Goal: Task Accomplishment & Management: Manage account settings

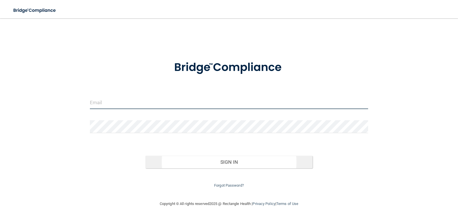
type input "[EMAIL_ADDRESS][DOMAIN_NAME]"
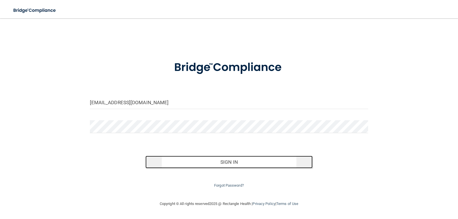
click at [246, 166] on button "Sign In" at bounding box center [228, 162] width 167 height 13
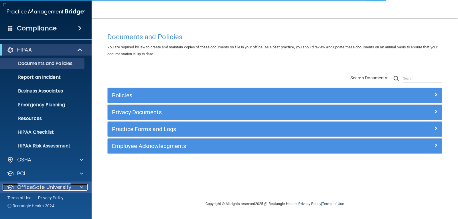
click at [77, 189] on div at bounding box center [81, 187] width 14 height 7
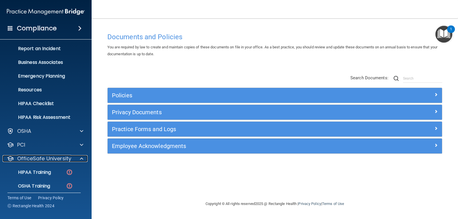
scroll to position [60, 0]
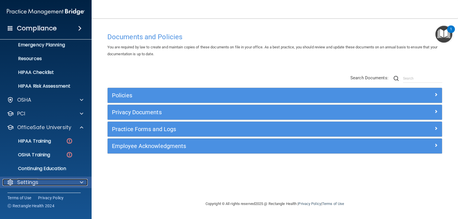
drag, startPoint x: 31, startPoint y: 183, endPoint x: 39, endPoint y: 183, distance: 7.4
click at [31, 183] on p "Settings" at bounding box center [27, 182] width 21 height 7
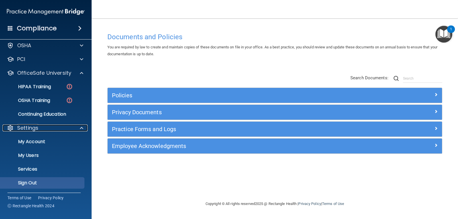
scroll to position [115, 0]
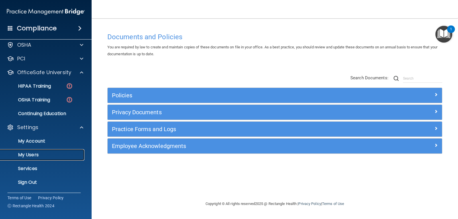
click at [32, 154] on p "My Users" at bounding box center [43, 155] width 78 height 6
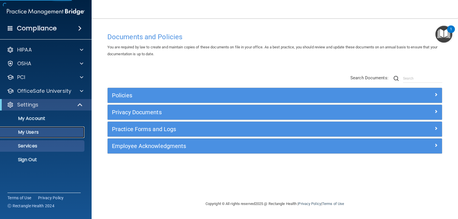
select select "20"
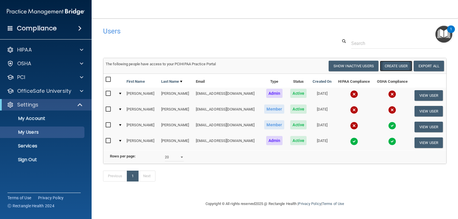
click at [395, 65] on button "Create User" at bounding box center [396, 66] width 32 height 11
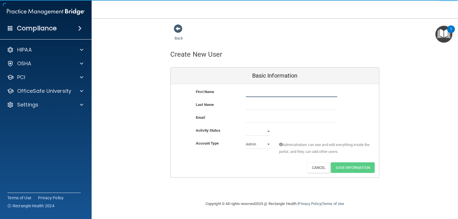
click at [267, 92] on input "text" at bounding box center [291, 92] width 91 height 9
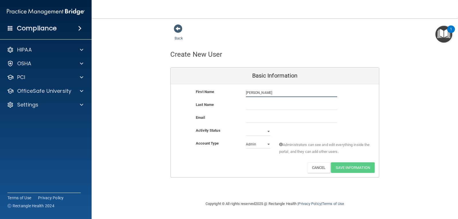
type input "[PERSON_NAME]"
paste input "[EMAIL_ADDRESS][DOMAIN_NAME]"
type input "[EMAIL_ADDRESS][DOMAIN_NAME]"
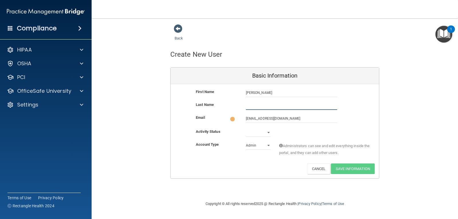
click at [249, 105] on input "text" at bounding box center [291, 105] width 91 height 9
type input "[PERSON_NAME]"
click at [262, 132] on select "Active Inactive" at bounding box center [258, 131] width 25 height 9
select select "active"
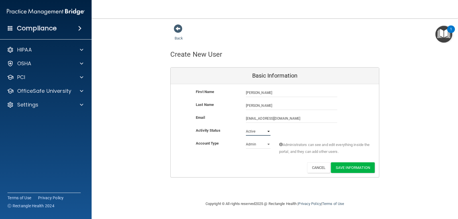
click at [246, 127] on select "Active Inactive" at bounding box center [258, 131] width 25 height 9
click at [267, 145] on select "Admin Member" at bounding box center [258, 144] width 25 height 9
select select "practice_member"
click at [246, 140] on select "Admin Member" at bounding box center [258, 144] width 25 height 9
click at [351, 169] on button "Save Information" at bounding box center [353, 167] width 44 height 11
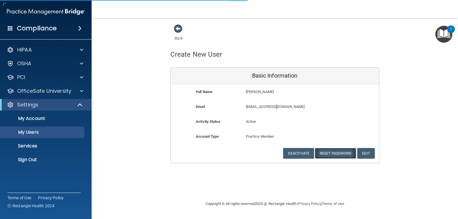
click at [333, 154] on button "Reset Password" at bounding box center [335, 153] width 41 height 11
select select "20"
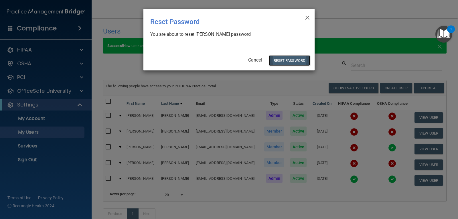
click at [289, 60] on button "Reset Password" at bounding box center [289, 60] width 41 height 11
click at [284, 59] on button "Reset Password" at bounding box center [289, 60] width 41 height 11
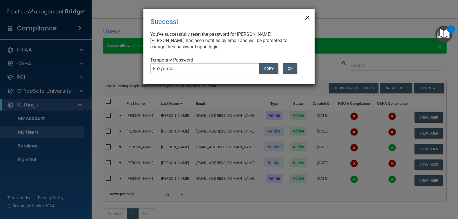
click at [310, 16] on span "×" at bounding box center [307, 16] width 5 height 11
click at [310, 16] on div "× Close Success! You've successfully reset the password for [PERSON_NAME]. [PER…" at bounding box center [228, 46] width 171 height 75
click at [307, 17] on span "×" at bounding box center [307, 16] width 5 height 11
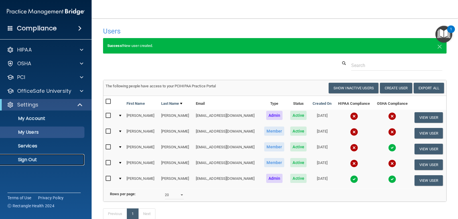
click at [29, 160] on p "Sign Out" at bounding box center [43, 160] width 78 height 6
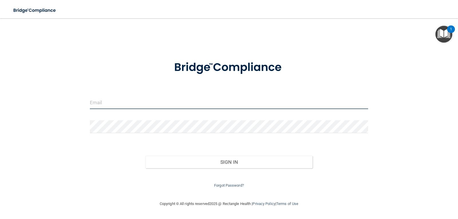
type input "[EMAIL_ADDRESS][DOMAIN_NAME]"
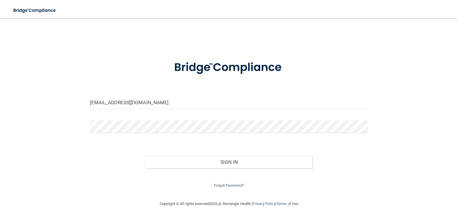
drag, startPoint x: 227, startPoint y: 42, endPoint x: 229, endPoint y: 44, distance: 3.0
click at [229, 44] on div "[EMAIL_ADDRESS][DOMAIN_NAME] Invalid email/password. You don't have permission …" at bounding box center [228, 109] width 435 height 171
